Goal: Complete application form

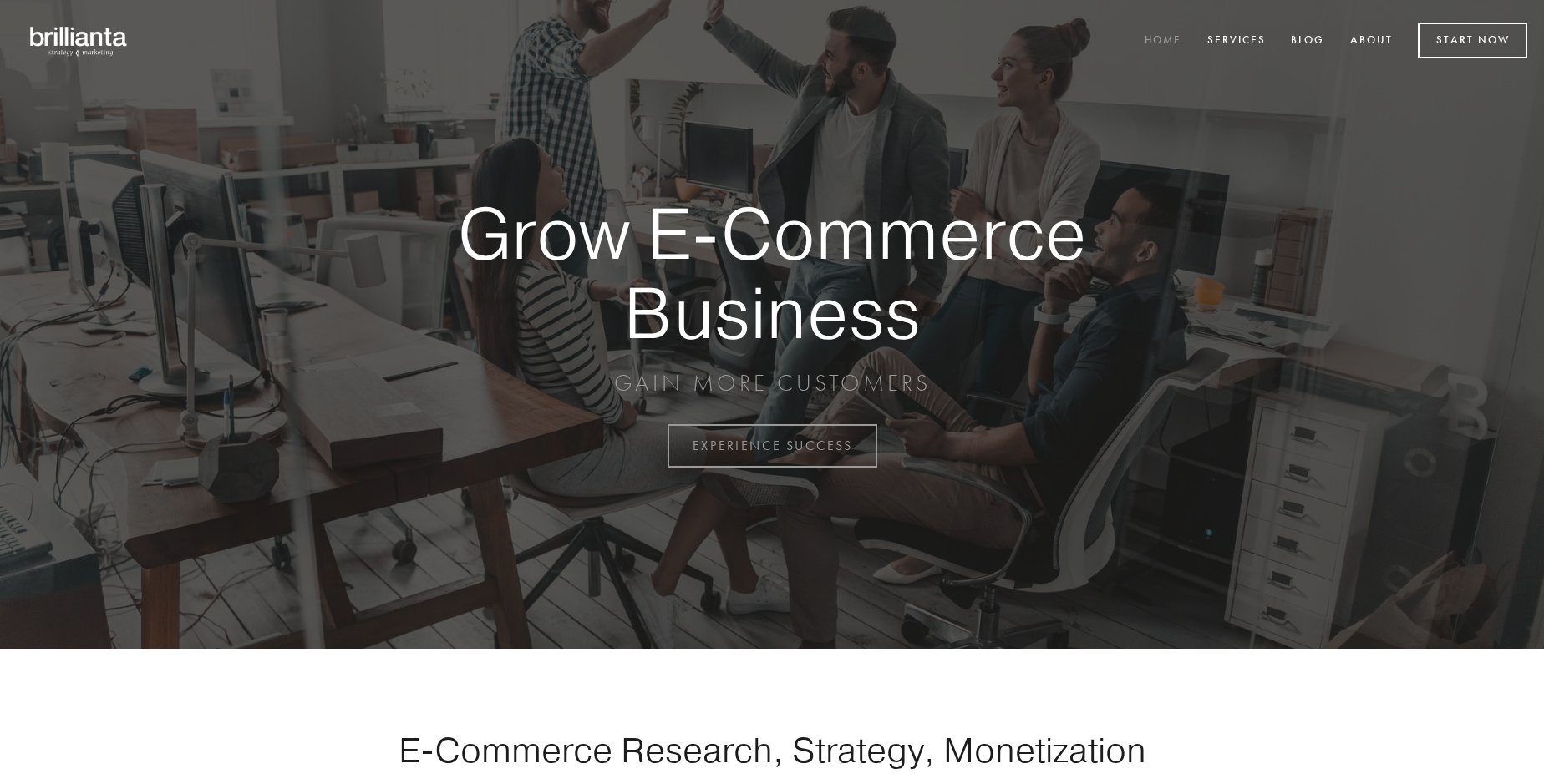
scroll to position [4377, 0]
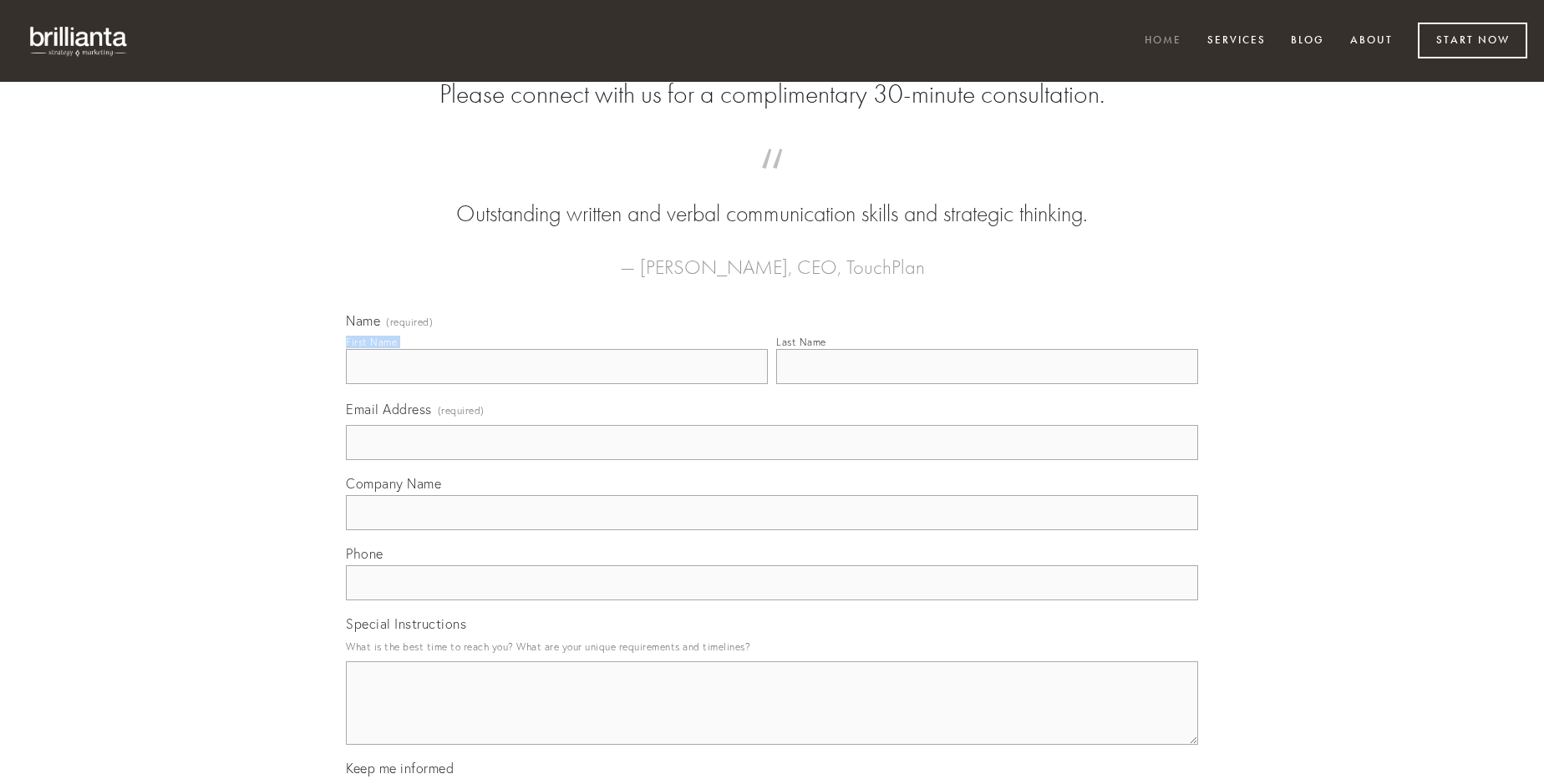
type input "[PERSON_NAME]"
click at [986, 385] on input "Last Name" at bounding box center [986, 366] width 422 height 35
type input "[PERSON_NAME]"
click at [772, 460] on input "Email Address (required)" at bounding box center [772, 442] width 852 height 35
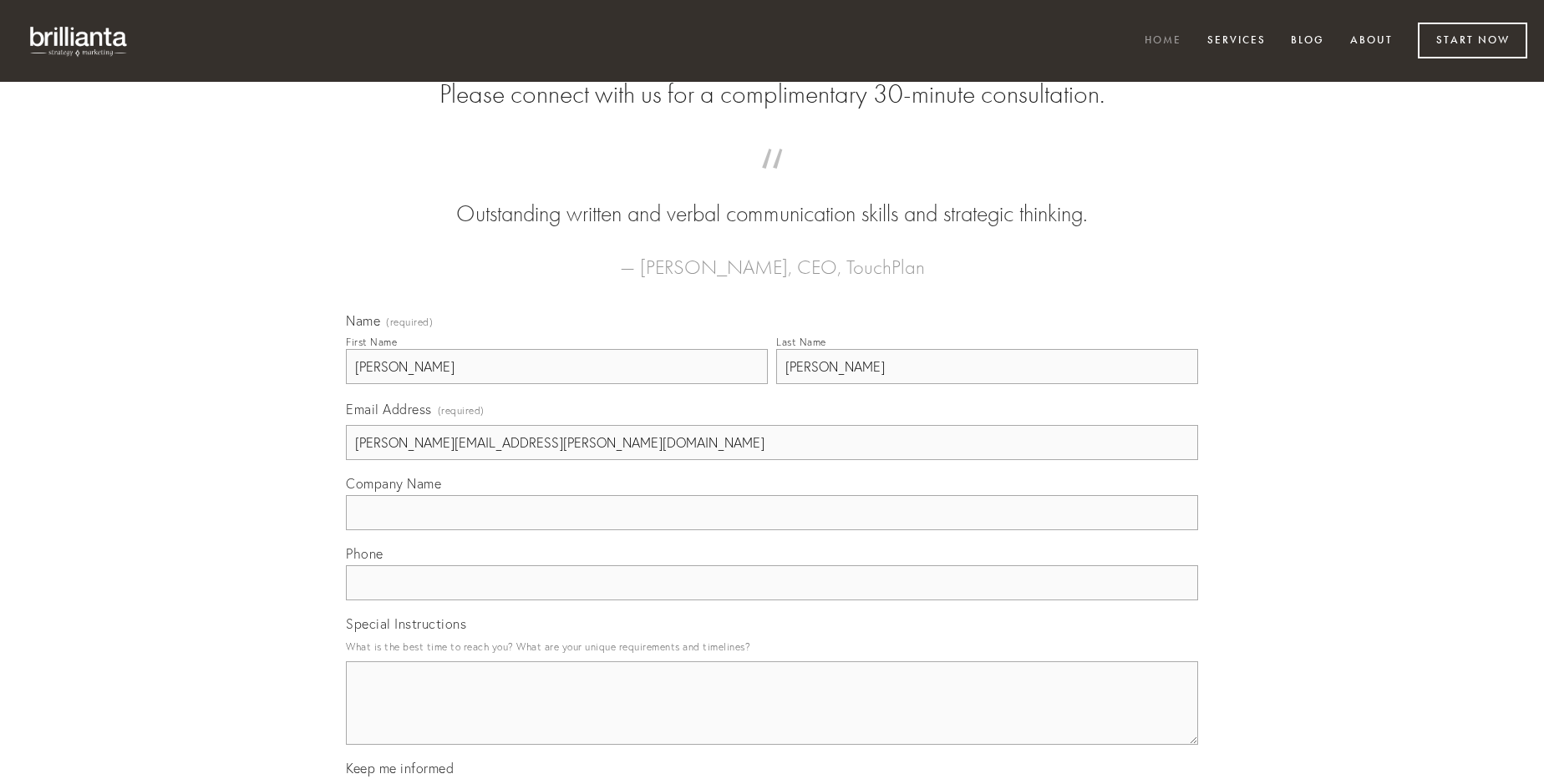
type input "[PERSON_NAME][EMAIL_ADDRESS][PERSON_NAME][DOMAIN_NAME]"
click at [772, 530] on input "Company Name" at bounding box center [772, 512] width 852 height 35
type input "vis"
click at [772, 601] on input "text" at bounding box center [772, 582] width 852 height 35
click at [772, 719] on textarea "Special Instructions" at bounding box center [772, 703] width 852 height 83
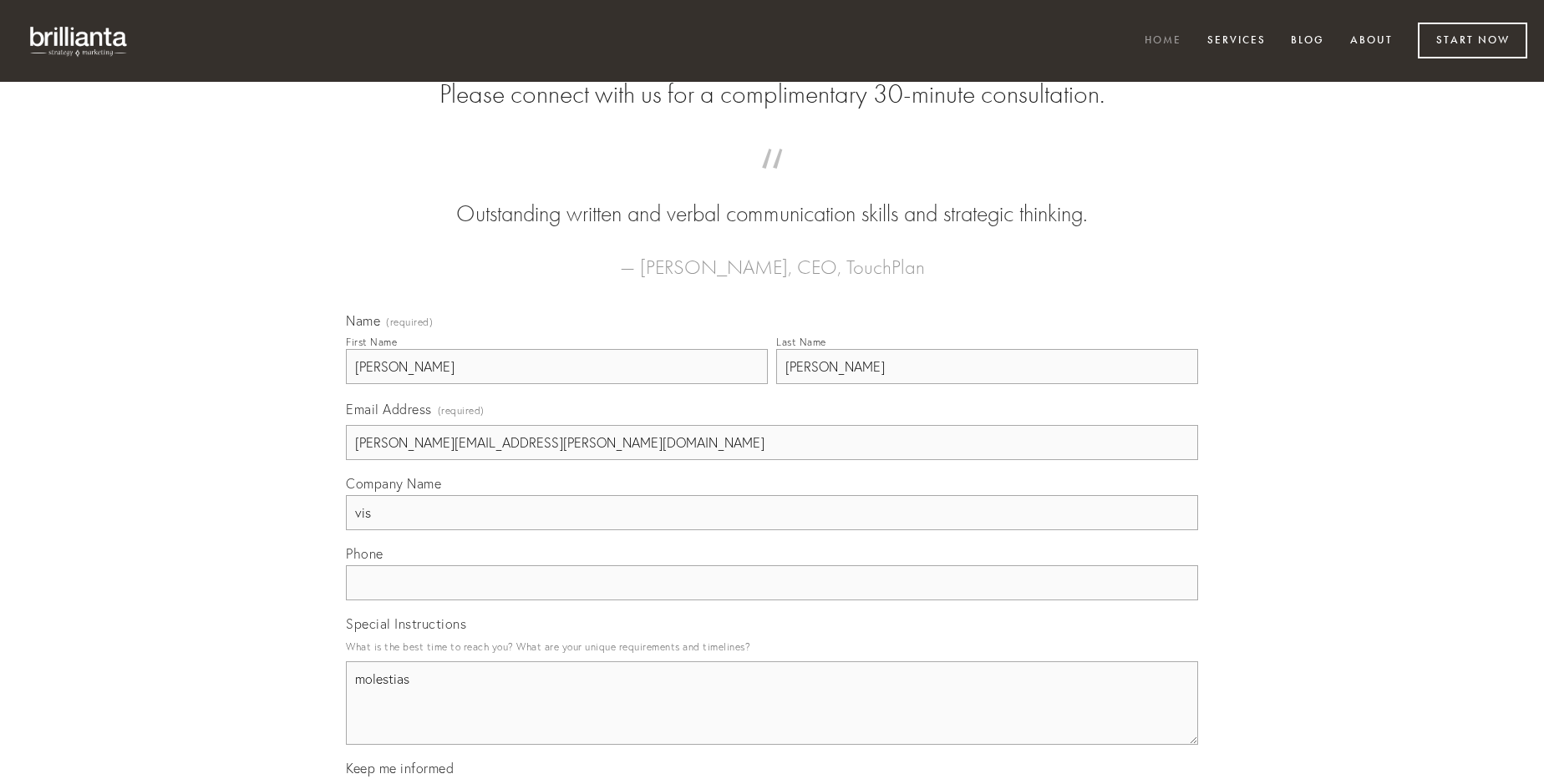
type textarea "molestias"
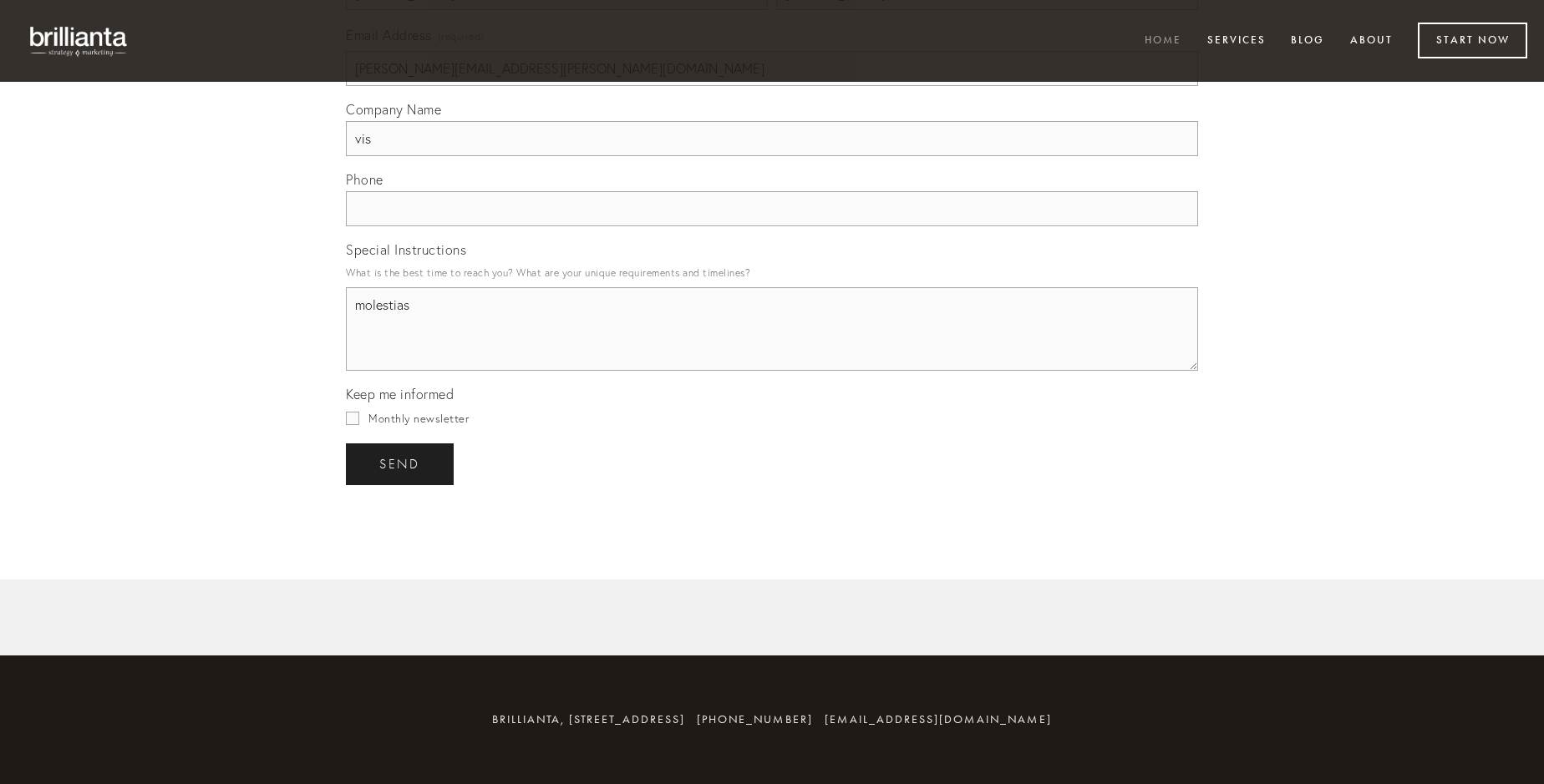
click at [401, 463] on span "send" at bounding box center [400, 464] width 41 height 15
